Goal: Transaction & Acquisition: Purchase product/service

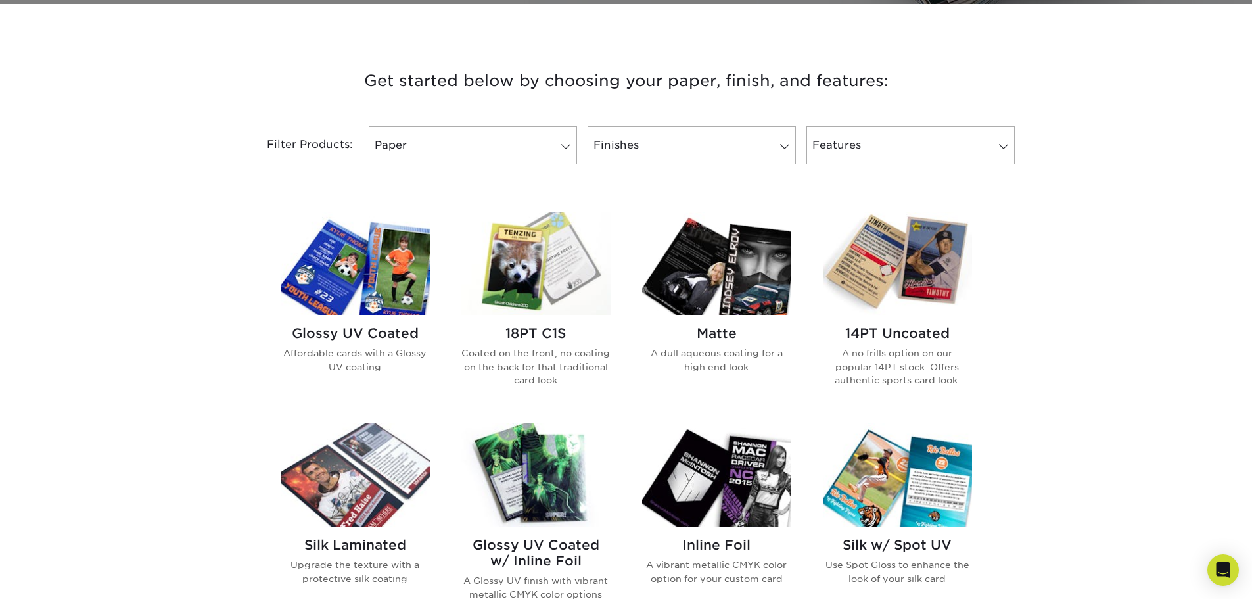
scroll to position [460, 0]
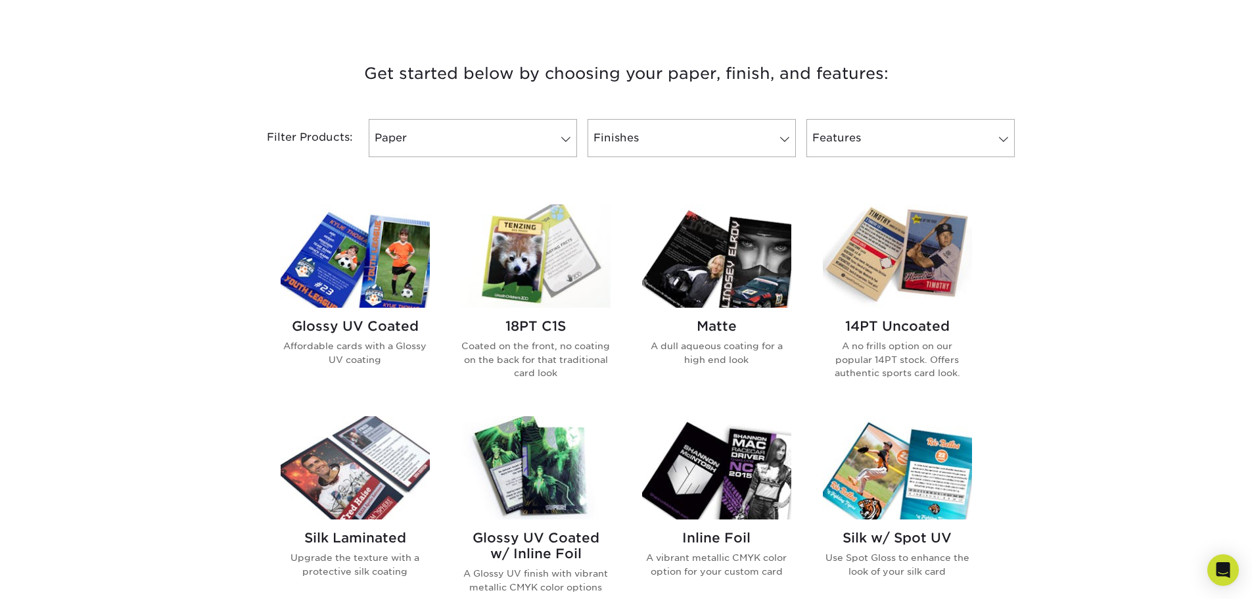
click at [396, 336] on div "Glossy UV Coated Affordable cards with a Glossy UV coating" at bounding box center [355, 348] width 149 height 80
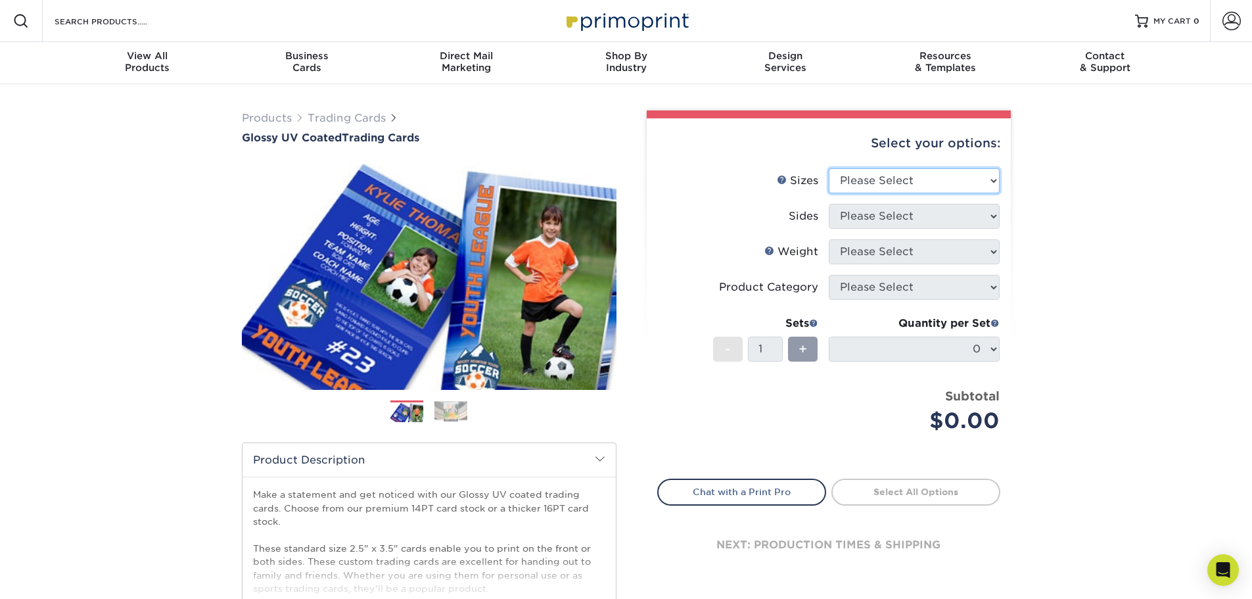
click at [852, 185] on select "Please Select 2.5" x 3.5"" at bounding box center [914, 180] width 171 height 25
select select "2.50x3.50"
click at [829, 168] on select "Please Select 2.5" x 3.5"" at bounding box center [914, 180] width 171 height 25
click at [854, 218] on select "Please Select Print Both Sides Print Front Only" at bounding box center [914, 216] width 171 height 25
select select "13abbda7-1d64-4f25-8bb2-c179b224825d"
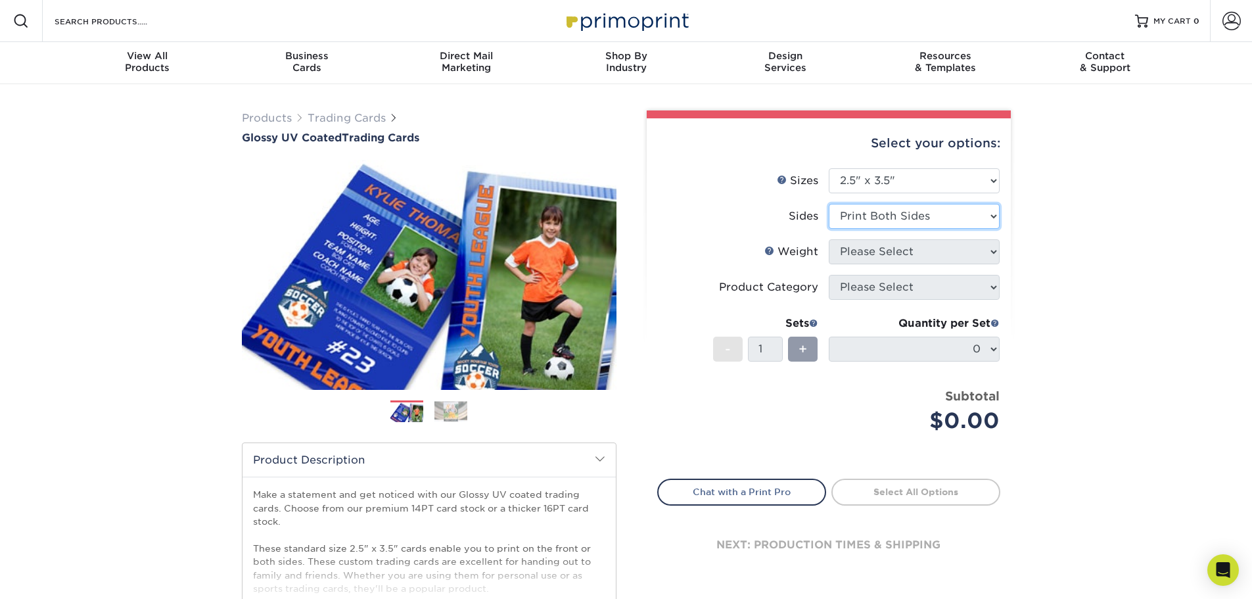
click at [829, 204] on select "Please Select Print Both Sides Print Front Only" at bounding box center [914, 216] width 171 height 25
click at [858, 252] on select "Please Select 16PT 14PT 18PT C1S" at bounding box center [914, 251] width 171 height 25
select select "16PT"
click at [829, 239] on select "Please Select 16PT 14PT 18PT C1S" at bounding box center [914, 251] width 171 height 25
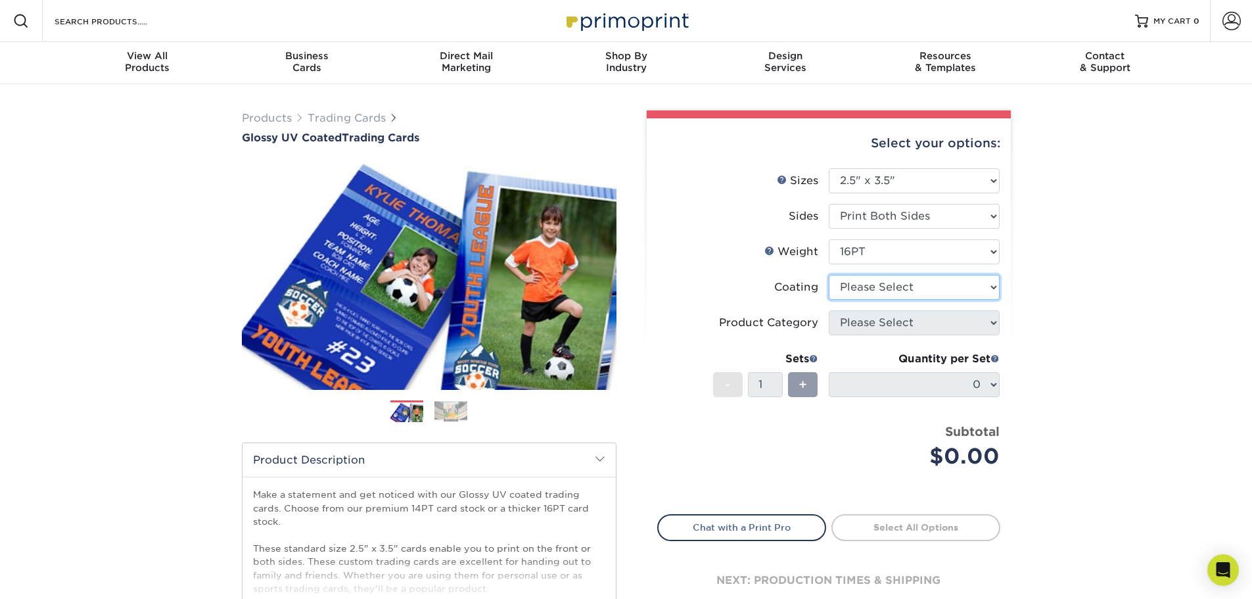
click at [839, 285] on select at bounding box center [914, 287] width 171 height 25
click at [829, 275] on select at bounding box center [914, 287] width 171 height 25
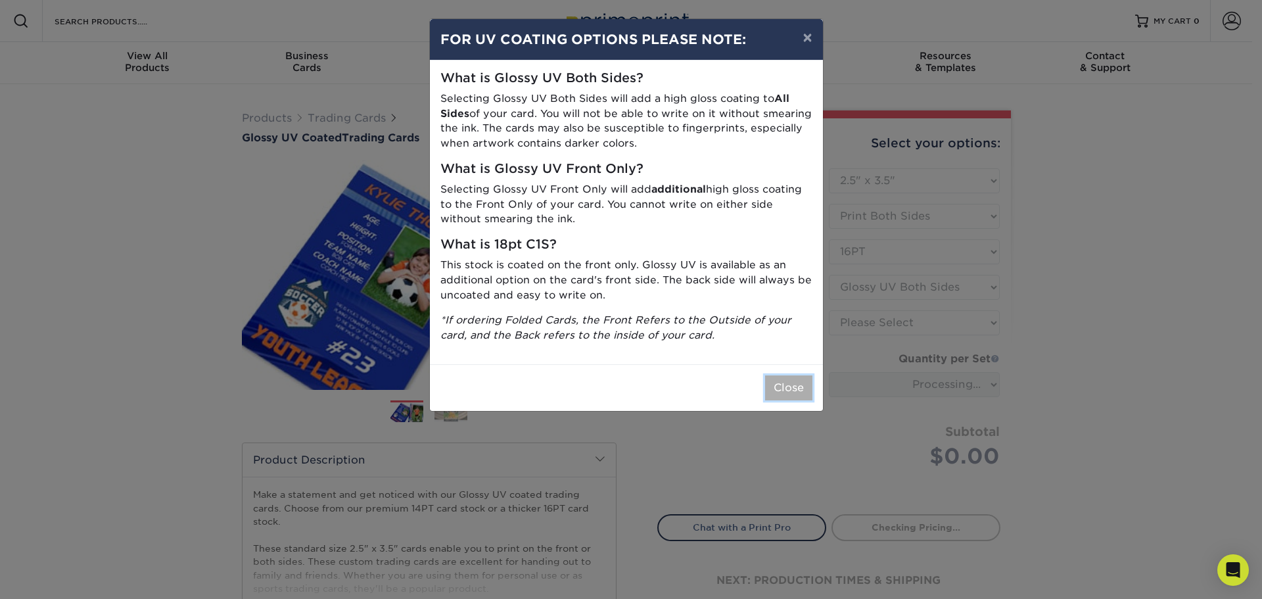
click at [795, 394] on button "Close" at bounding box center [788, 387] width 47 height 25
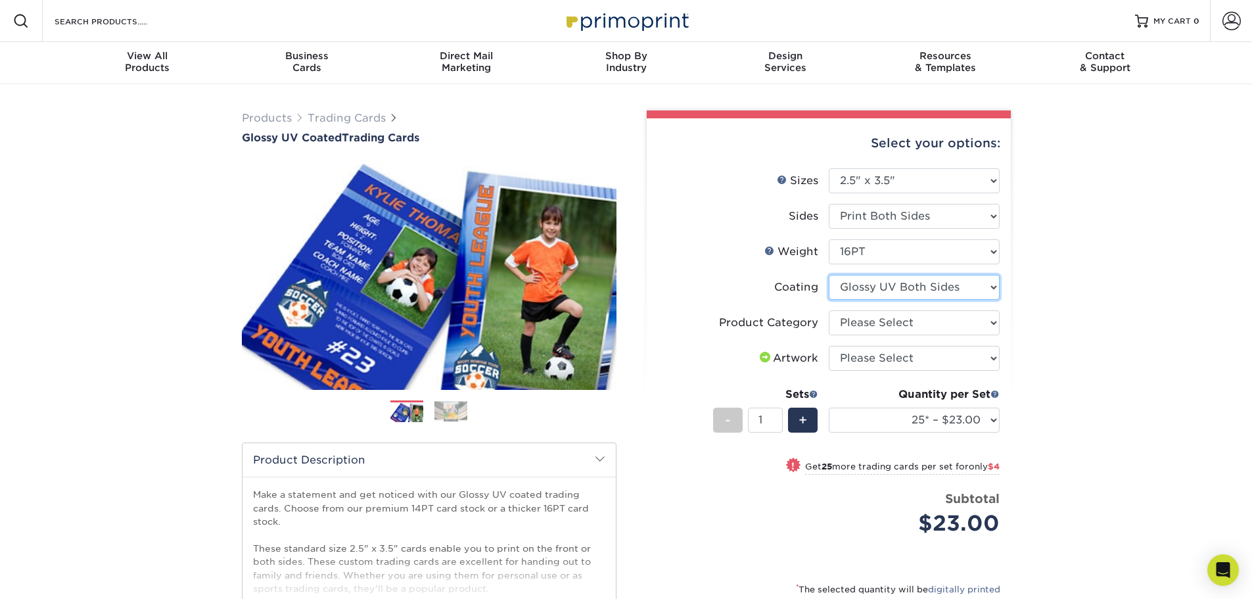
click at [889, 289] on select at bounding box center [914, 287] width 171 height 25
select select "1e8116af-acfc-44b1-83dc-8181aa338834"
click at [829, 275] on select at bounding box center [914, 287] width 171 height 25
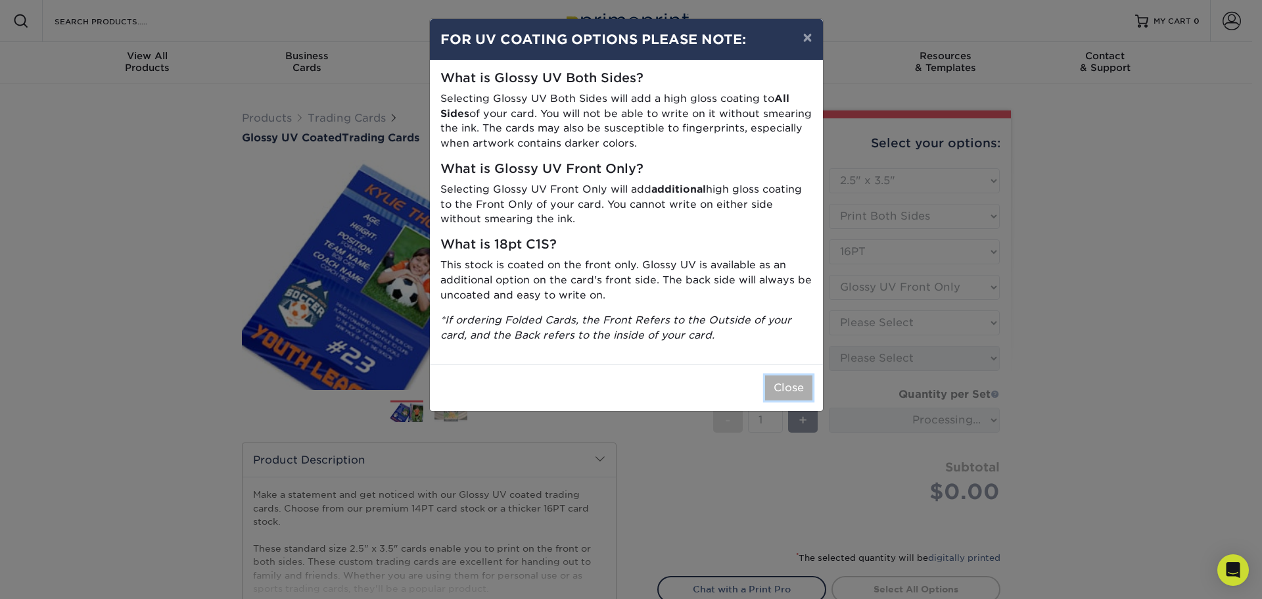
click at [797, 380] on button "Close" at bounding box center [788, 387] width 47 height 25
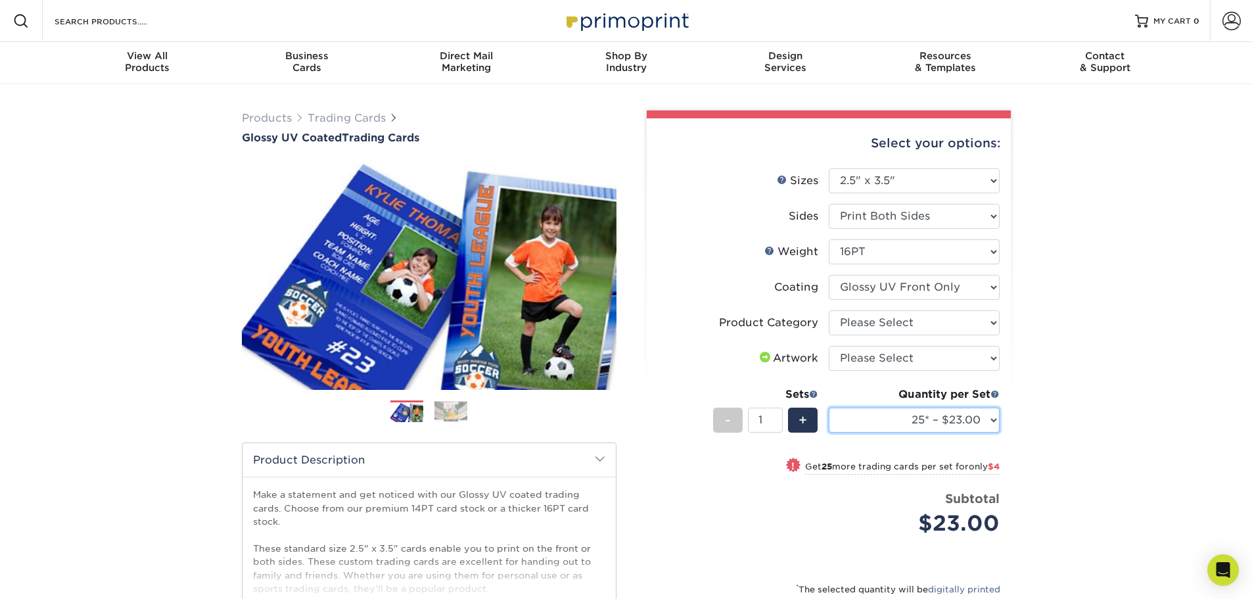
click at [966, 418] on select "25* – $23.00 50* – $27.00 75* – $33.00 100* – $37.00 250* – $47.00 500 – $58.00…" at bounding box center [914, 420] width 171 height 25
click at [829, 408] on select "25* – $23.00 50* – $27.00 75* – $33.00 100* – $37.00 250* – $47.00 500 – $58.00…" at bounding box center [914, 420] width 171 height 25
click at [1065, 342] on div "Products Trading Cards Glossy UV Coated Trading Cards Previous Next /" at bounding box center [626, 435] width 1252 height 702
drag, startPoint x: 1064, startPoint y: 338, endPoint x: 939, endPoint y: 335, distance: 124.3
click at [1048, 339] on div "Products Trading Cards Glossy UV Coated Trading Cards Previous Next /" at bounding box center [626, 435] width 1252 height 702
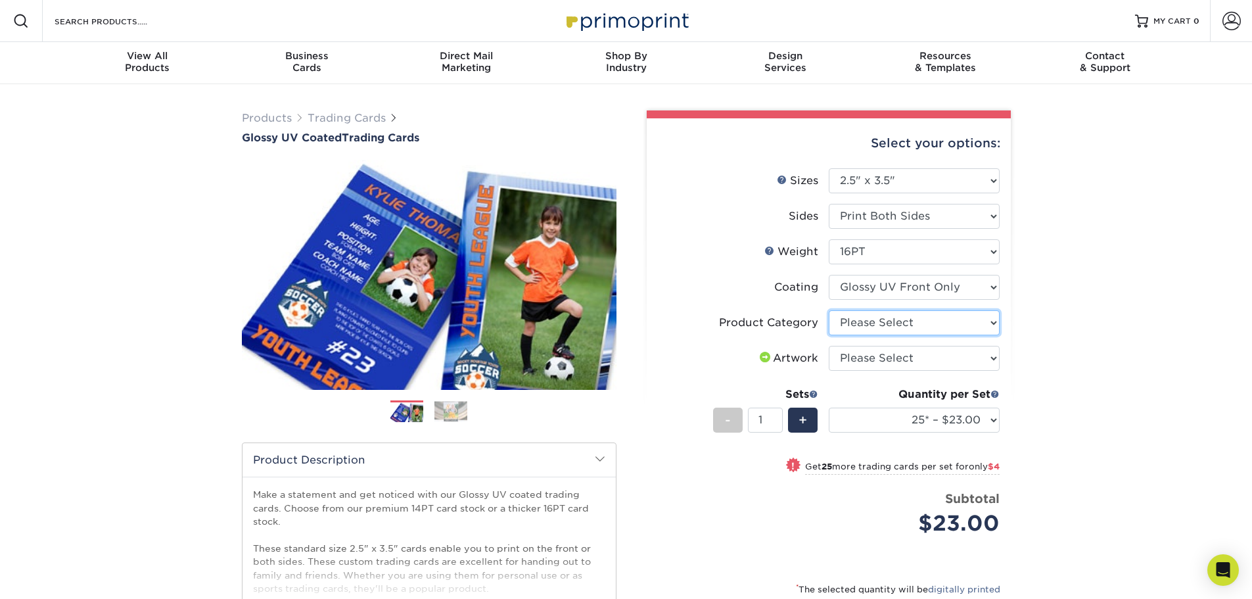
click at [941, 329] on select "Please Select Trading Cards" at bounding box center [914, 322] width 171 height 25
select select "c2f9bce9-36c2-409d-b101-c29d9d031e18"
click at [829, 310] on select "Please Select Trading Cards" at bounding box center [914, 322] width 171 height 25
click at [920, 353] on select "Please Select I will upload files I need a design - $100" at bounding box center [914, 358] width 171 height 25
select select "upload"
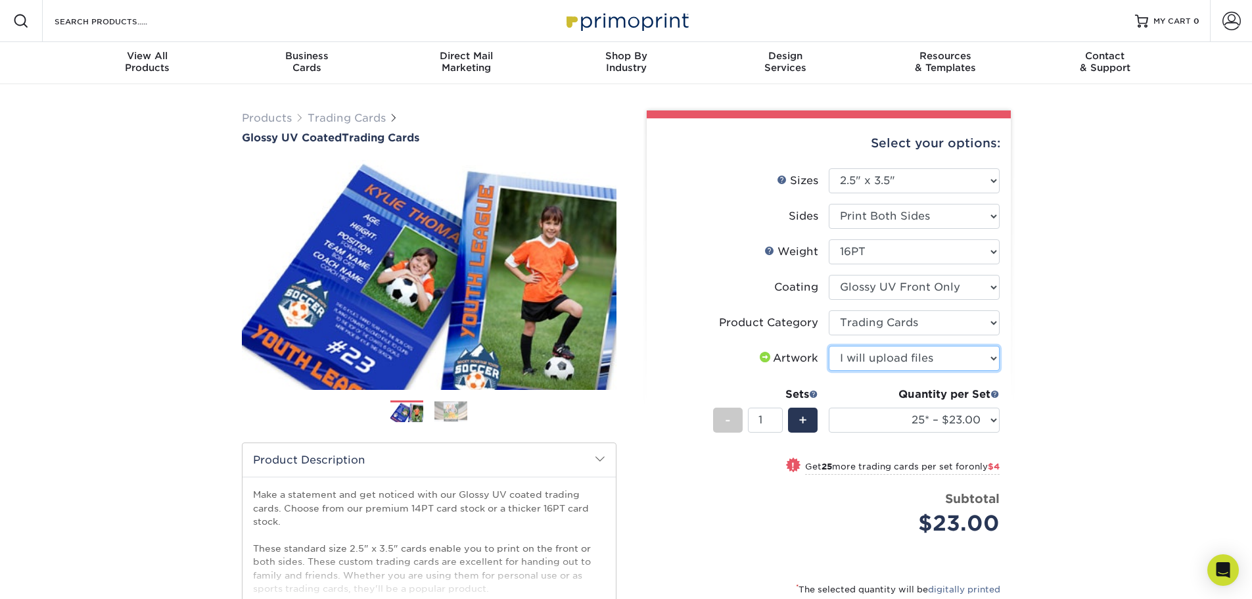
click at [829, 346] on select "Please Select I will upload files I need a design - $100" at bounding box center [914, 358] width 171 height 25
click at [972, 366] on select "Please Select I will upload files I need a design - $100" at bounding box center [914, 358] width 171 height 25
click at [1060, 368] on div "Products Trading Cards Glossy UV Coated Trading Cards Previous Next /" at bounding box center [626, 435] width 1252 height 702
